Goal: Task Accomplishment & Management: Complete application form

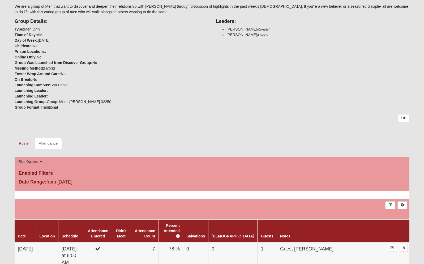
scroll to position [145, 0]
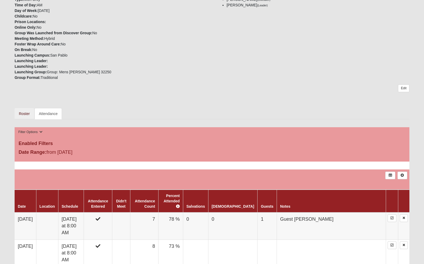
click at [21, 112] on link "Roster" at bounding box center [24, 113] width 19 height 11
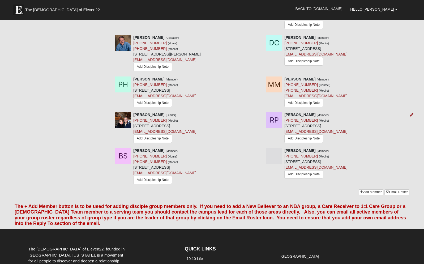
scroll to position [293, 0]
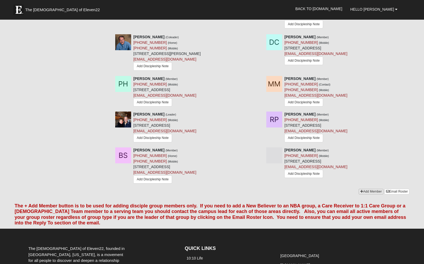
click at [363, 193] on link "Add Member" at bounding box center [370, 192] width 25 height 6
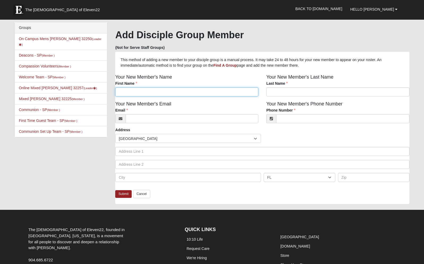
click at [137, 92] on input "First Name" at bounding box center [186, 91] width 143 height 9
type input "[PERSON_NAME]"
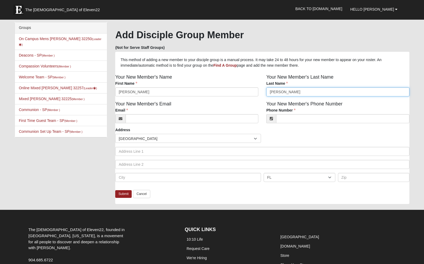
type input "[PERSON_NAME]"
paste input "[PERSON_NAME][EMAIL_ADDRESS][DOMAIN_NAME]"
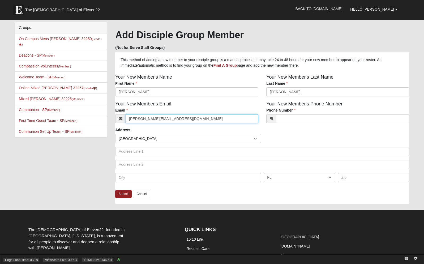
type input "[PERSON_NAME][EMAIL_ADDRESS][DOMAIN_NAME]"
click at [287, 114] on input "Phone Number" at bounding box center [342, 118] width 133 height 9
paste input "‭[PHONE_NUMBER]‬"
type input "[PHONE_NUMBER]"
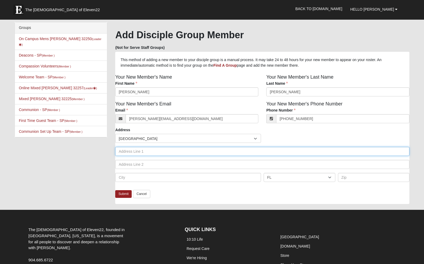
click at [140, 152] on input "text" at bounding box center [262, 151] width 294 height 9
paste input "[STREET_ADDRESS][PERSON_NAME]"
type input "[STREET_ADDRESS][PERSON_NAME]"
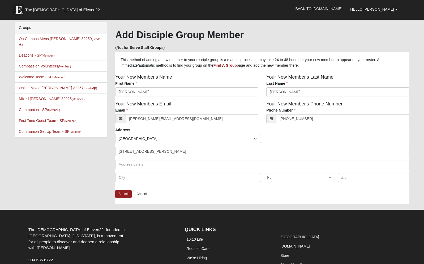
click at [163, 188] on div "Address Countries [GEOGRAPHIC_DATA] ------------------------ [GEOGRAPHIC_DATA] …" at bounding box center [262, 158] width 302 height 63
click at [145, 180] on input "text" at bounding box center [188, 177] width 146 height 9
type input "[GEOGRAPHIC_DATA]"
type input "32225"
click at [124, 193] on link "Submit" at bounding box center [123, 194] width 16 height 8
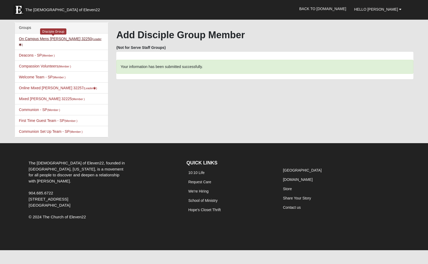
click at [54, 39] on link "On Campus Mens [PERSON_NAME] 32250 (Leader )" at bounding box center [60, 42] width 82 height 10
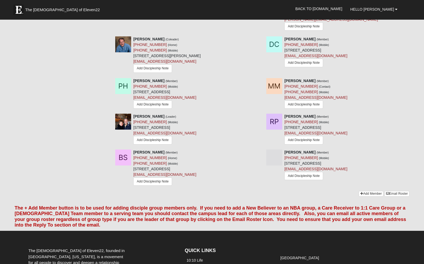
scroll to position [306, 0]
